Goal: Find specific page/section: Find specific page/section

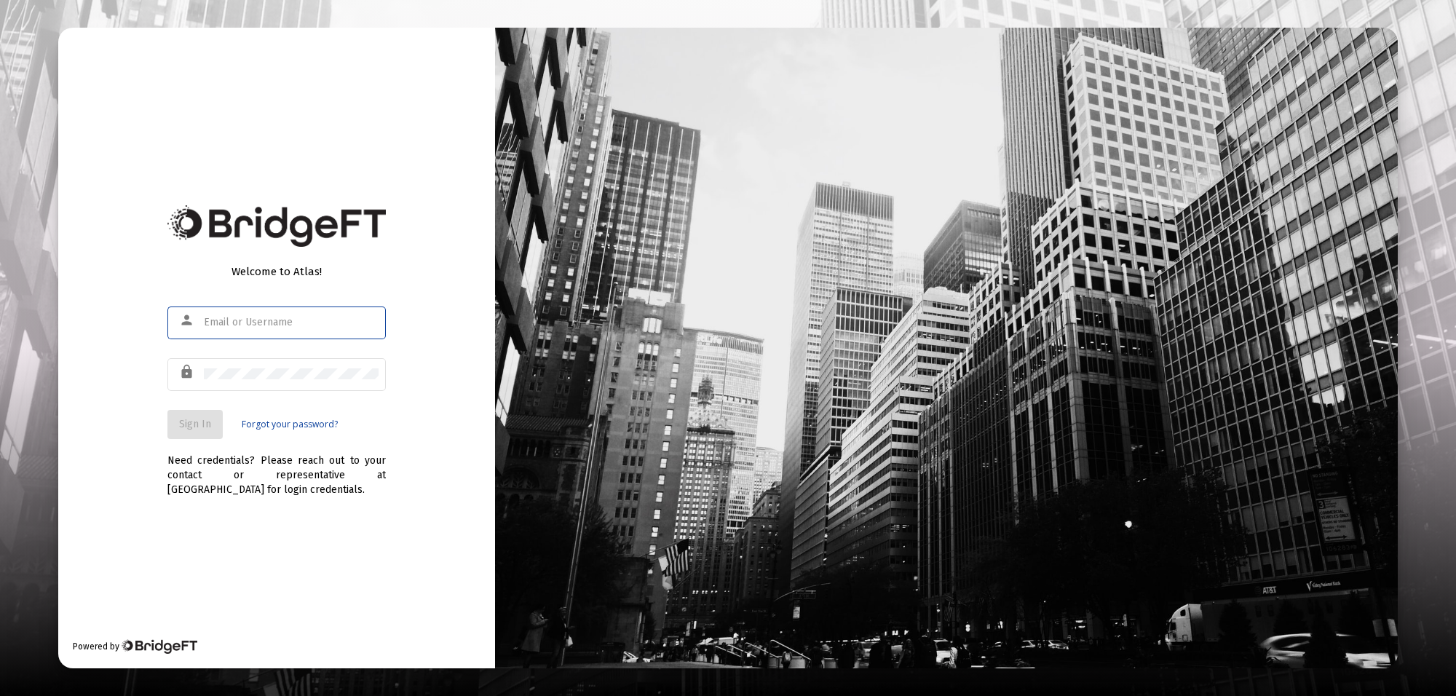
click at [245, 319] on input "text" at bounding box center [291, 323] width 175 height 12
click at [237, 322] on input "text" at bounding box center [291, 323] width 175 height 12
type input "[PERSON_NAME][EMAIL_ADDRESS][PERSON_NAME][DOMAIN_NAME]"
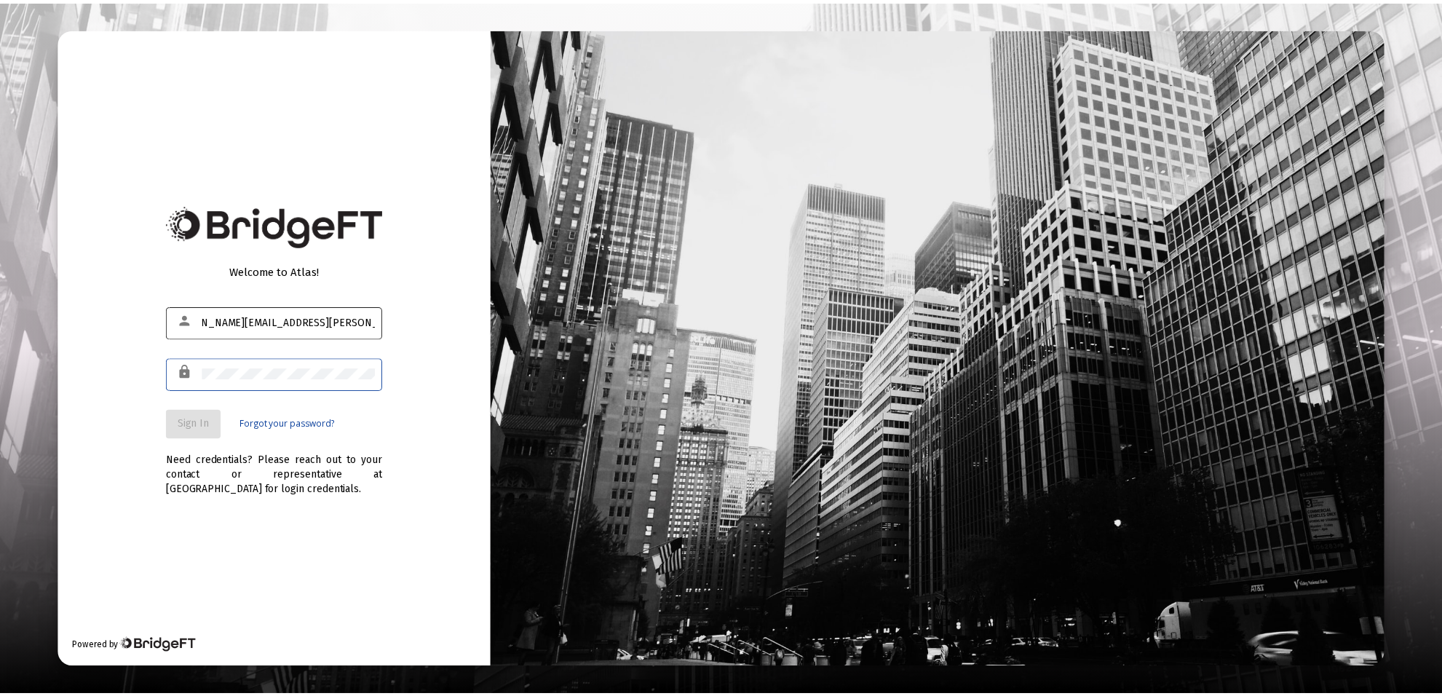
scroll to position [0, 0]
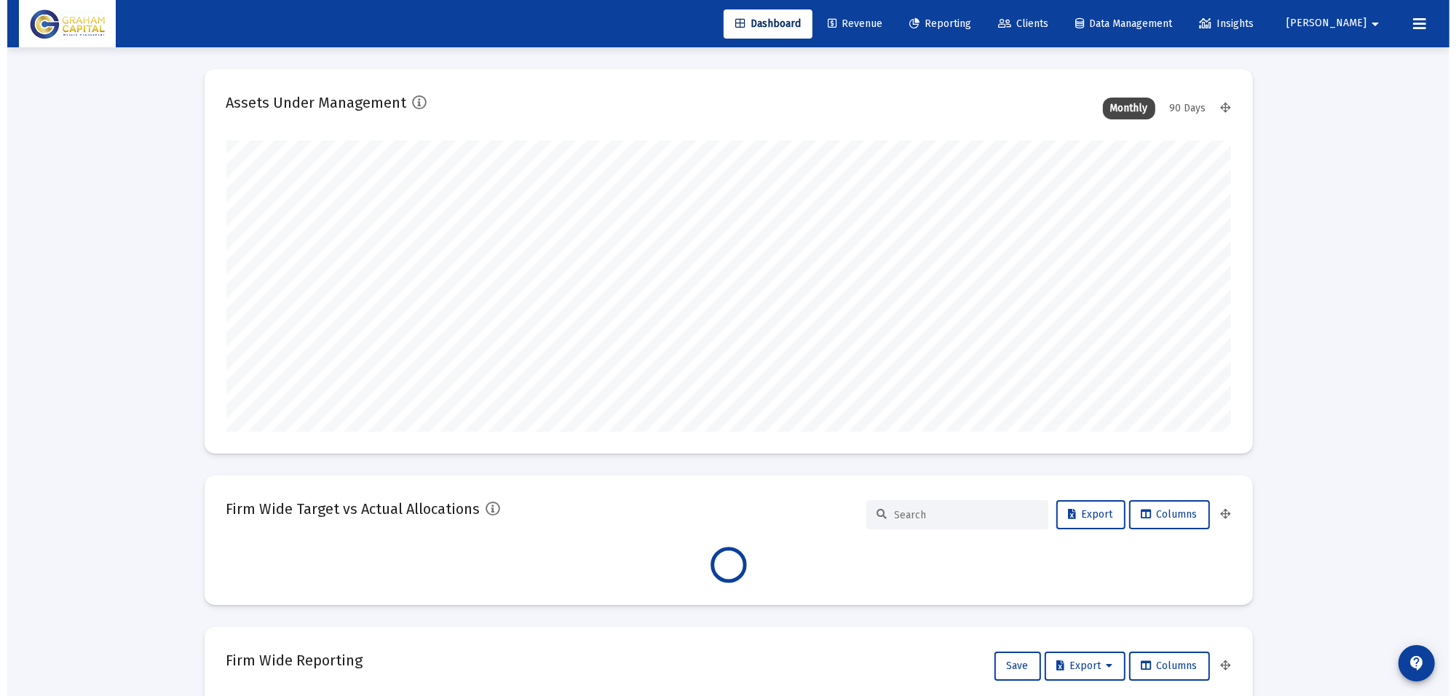
scroll to position [291, 541]
click at [875, 19] on span "Revenue" at bounding box center [847, 23] width 55 height 12
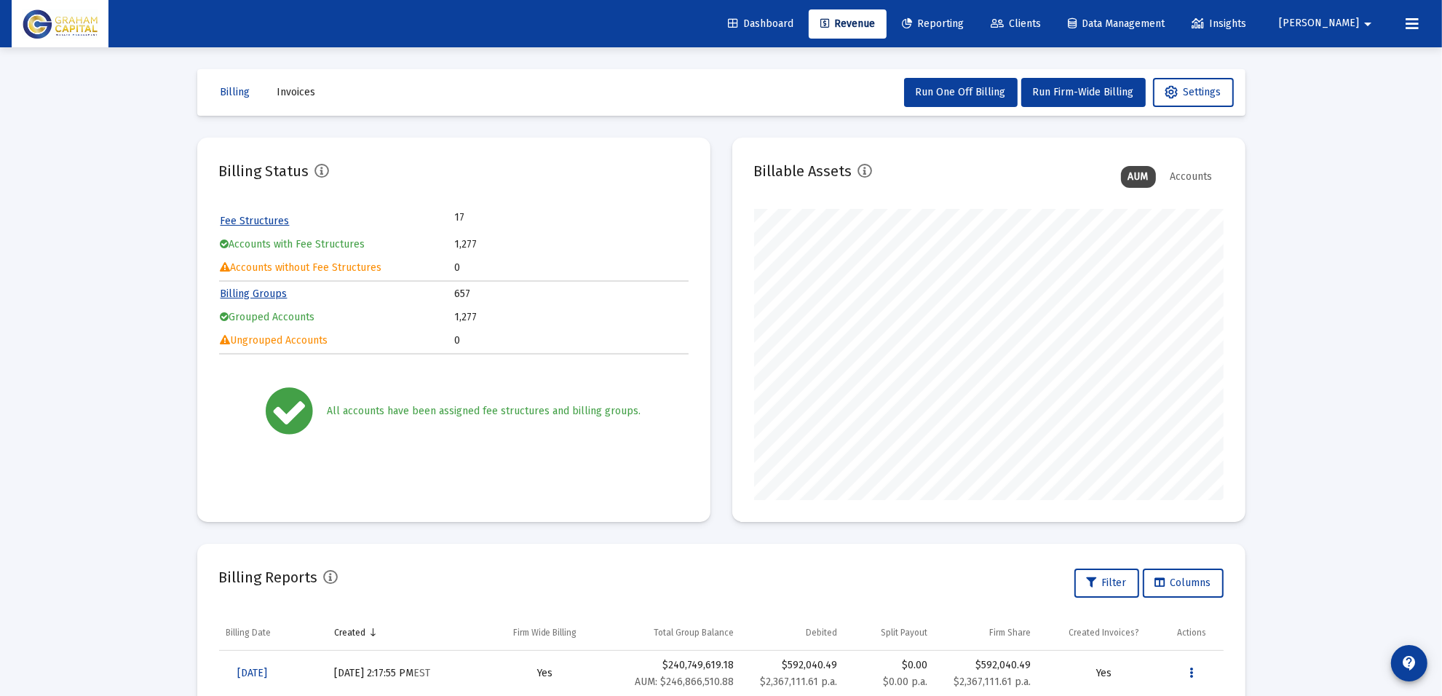
click at [1052, 15] on link "Clients" at bounding box center [1016, 23] width 74 height 29
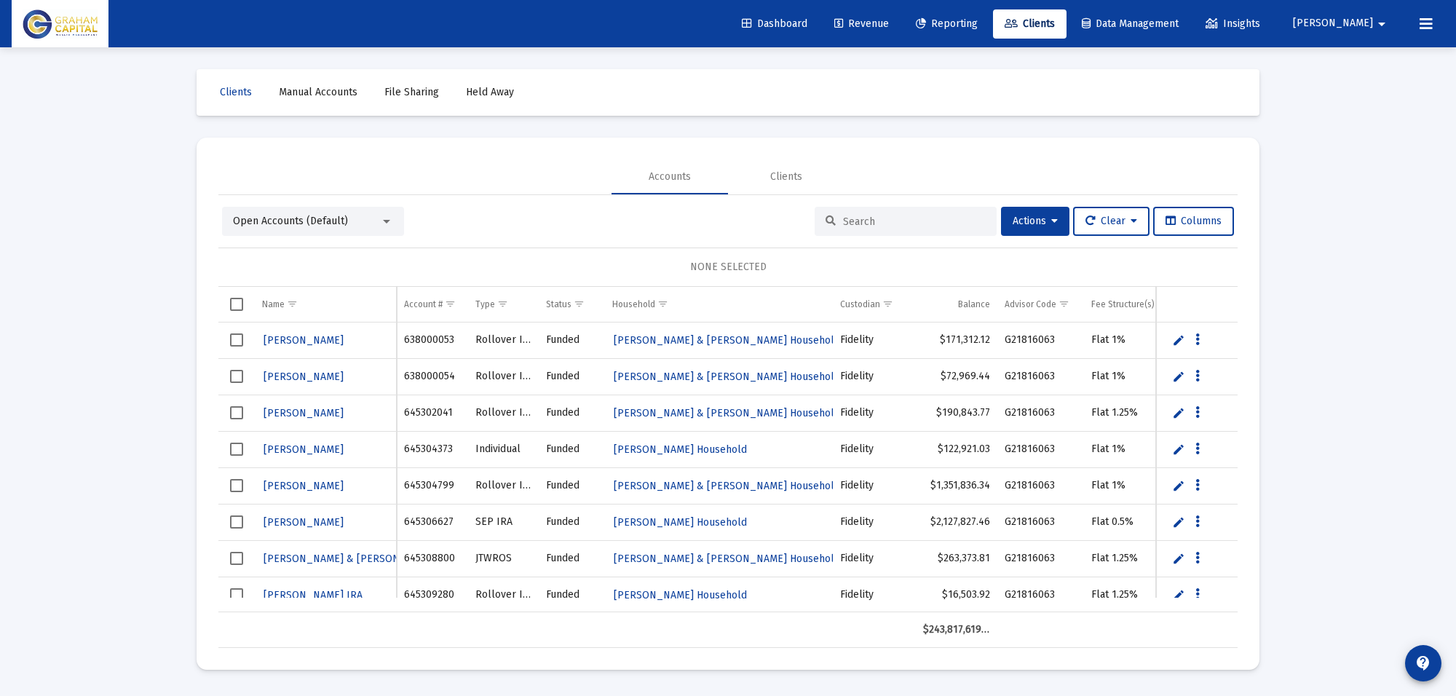
click at [925, 221] on input at bounding box center [914, 221] width 143 height 12
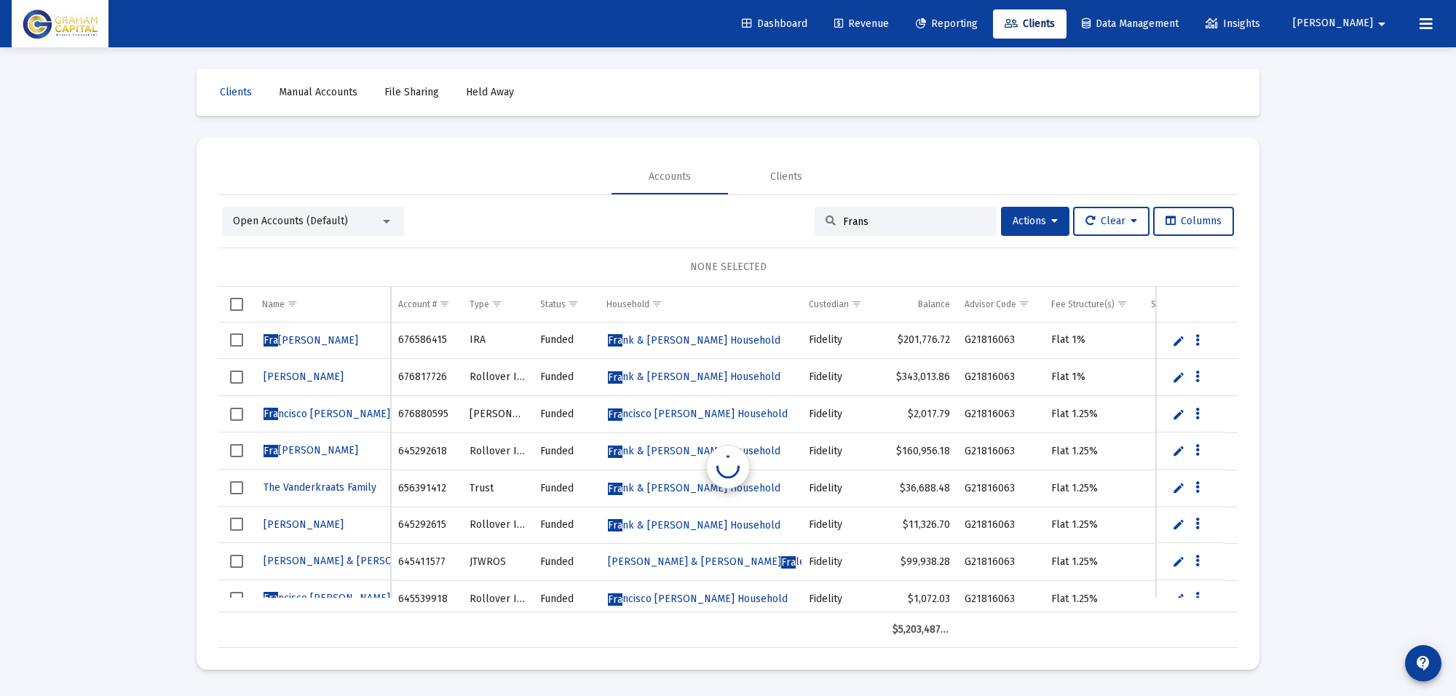
type input "Frans"
